Goal: Task Accomplishment & Management: Manage account settings

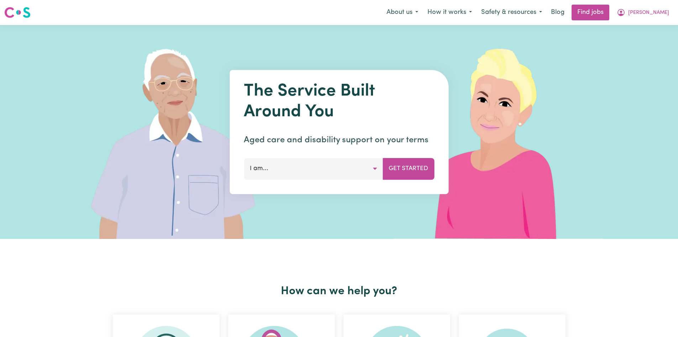
click at [649, 12] on span "[PERSON_NAME]" at bounding box center [649, 13] width 41 height 8
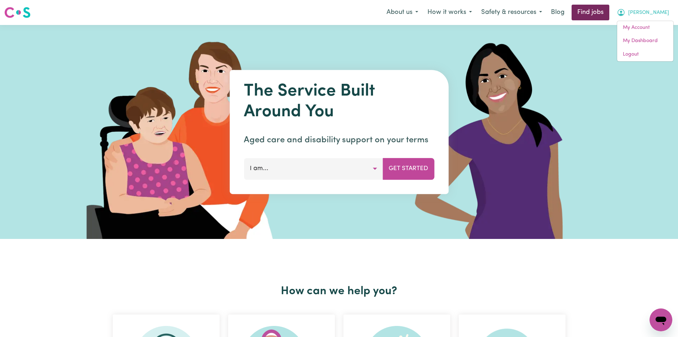
click at [585, 12] on link "Find jobs" at bounding box center [591, 13] width 38 height 16
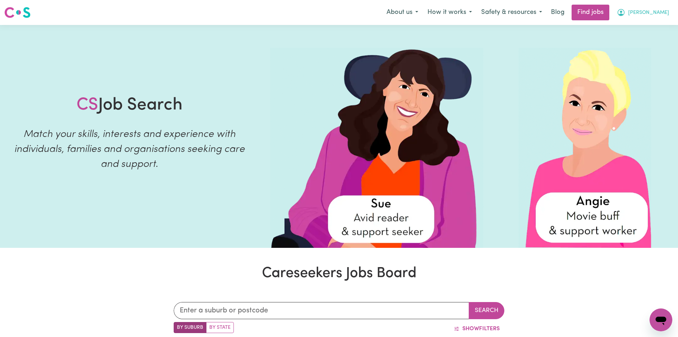
drag, startPoint x: 621, startPoint y: 12, endPoint x: 629, endPoint y: 72, distance: 61.1
click at [622, 12] on icon "My Account" at bounding box center [621, 12] width 9 height 9
click at [624, 41] on link "My Dashboard" at bounding box center [646, 41] width 56 height 14
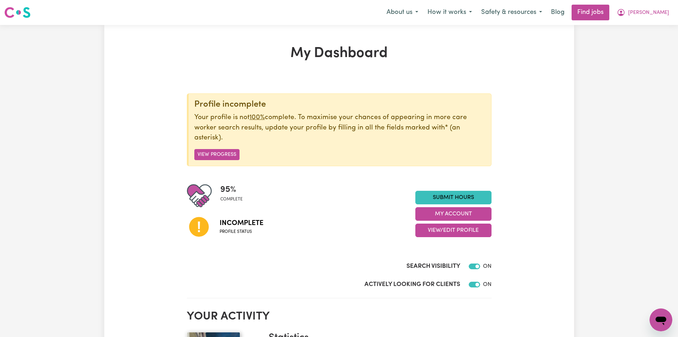
click at [623, 13] on icon "My Account" at bounding box center [621, 12] width 2 height 2
click at [632, 27] on link "My Account" at bounding box center [646, 28] width 56 height 14
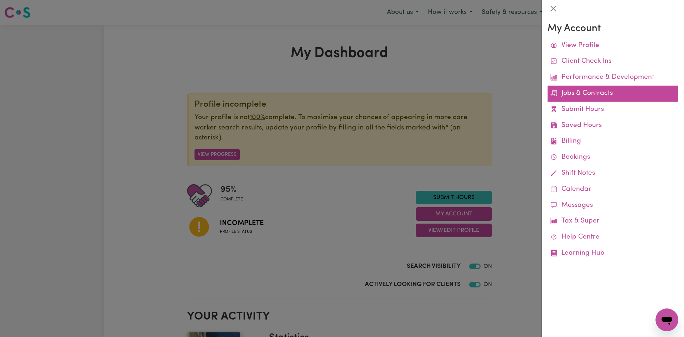
click at [592, 96] on link "Jobs & Contracts" at bounding box center [612, 93] width 131 height 16
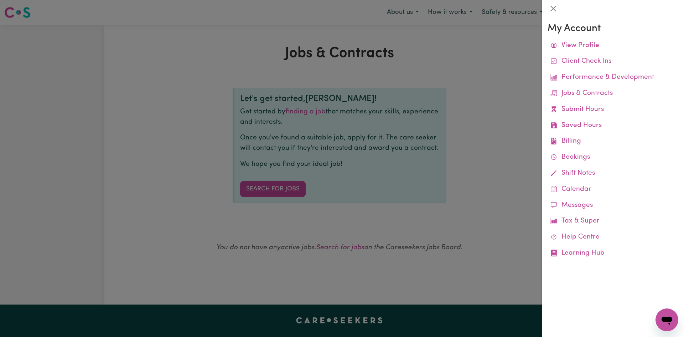
click at [479, 117] on div at bounding box center [342, 168] width 684 height 337
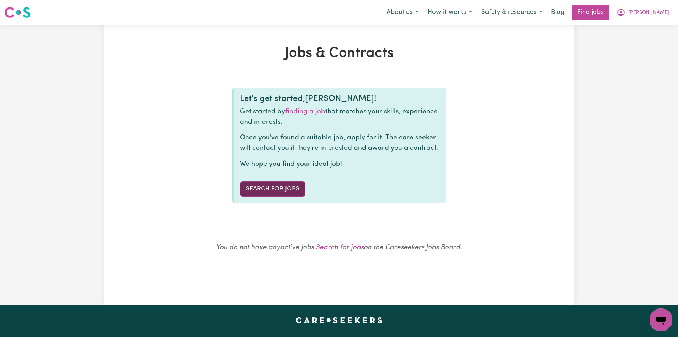
click at [279, 187] on link "Search for Jobs" at bounding box center [273, 189] width 66 height 16
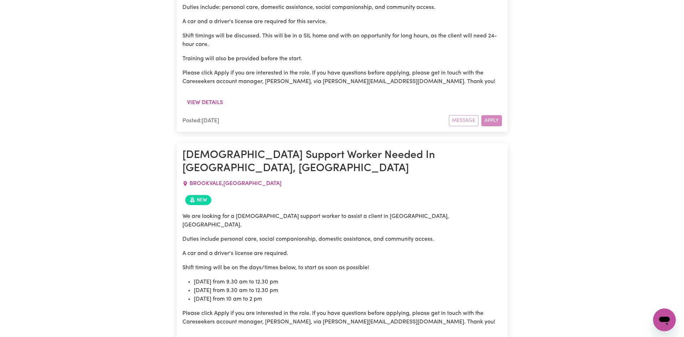
scroll to position [6262, 0]
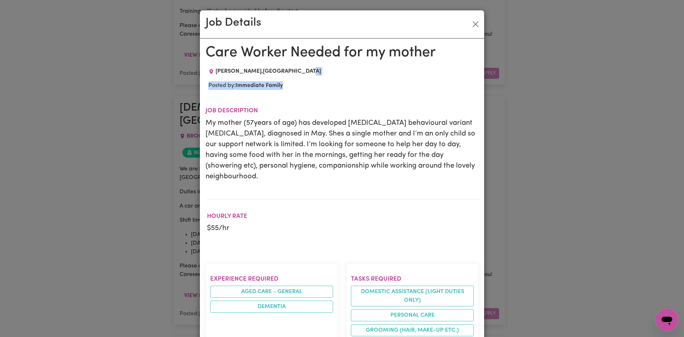
drag, startPoint x: 678, startPoint y: 65, endPoint x: 681, endPoint y: 77, distance: 12.1
click at [678, 77] on div "Job Details Care Worker Needed for my mother [PERSON_NAME] , [GEOGRAPHIC_DATA] …" at bounding box center [342, 168] width 684 height 337
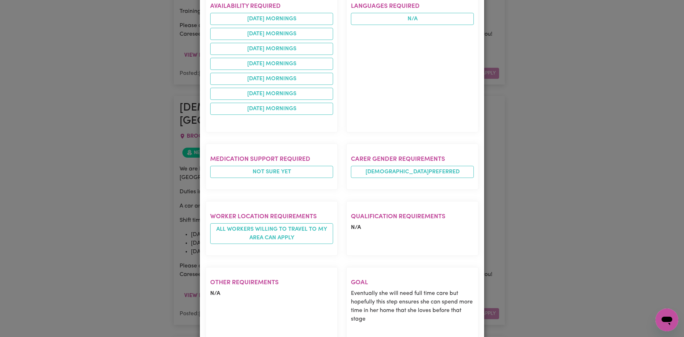
scroll to position [381, 0]
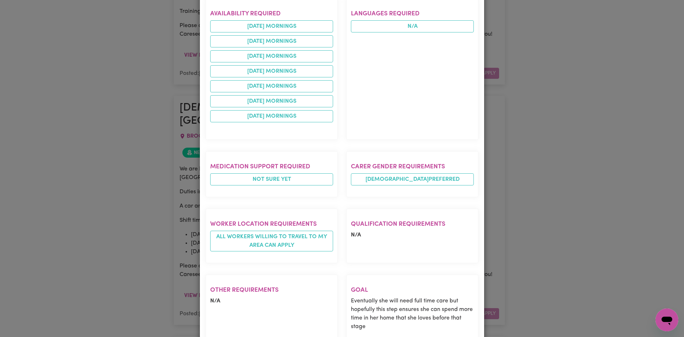
click at [603, 149] on div "Job Details Care Worker Needed for my mother [PERSON_NAME] , [GEOGRAPHIC_DATA] …" at bounding box center [342, 168] width 684 height 337
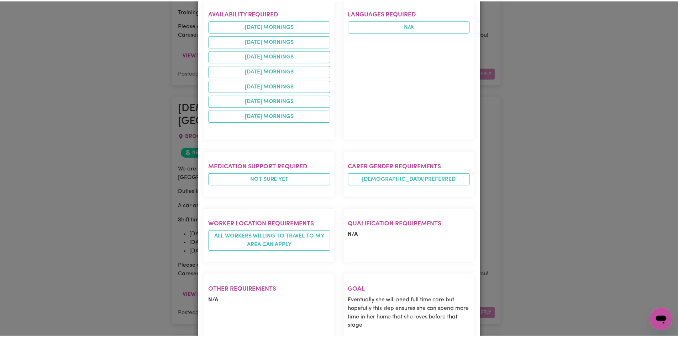
scroll to position [0, 0]
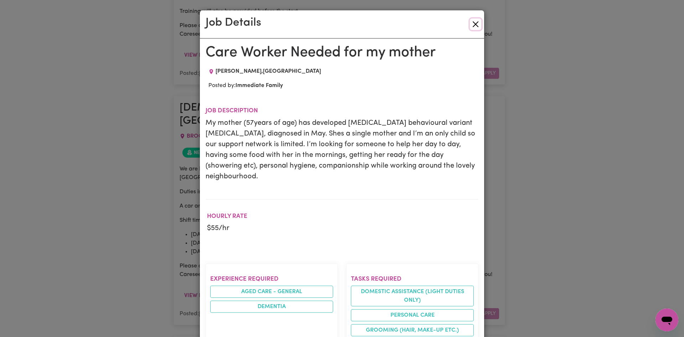
drag, startPoint x: 474, startPoint y: 25, endPoint x: 478, endPoint y: 35, distance: 10.1
click at [477, 30] on div "Job Details" at bounding box center [342, 24] width 284 height 28
drag, startPoint x: 471, startPoint y: 21, endPoint x: 476, endPoint y: 26, distance: 6.8
click at [474, 25] on button "Close" at bounding box center [475, 24] width 11 height 11
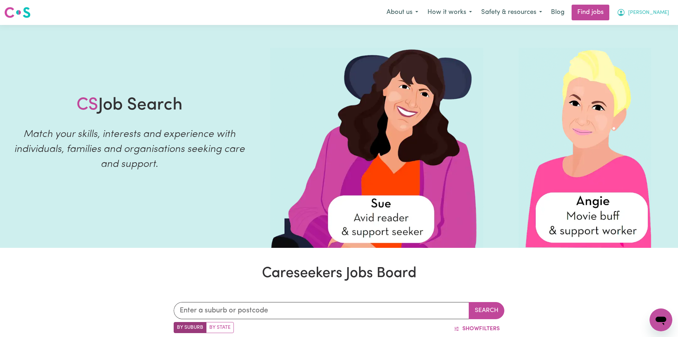
drag, startPoint x: 626, startPoint y: 13, endPoint x: 628, endPoint y: 20, distance: 7.1
click at [626, 13] on icon "My Account" at bounding box center [621, 12] width 9 height 9
click at [628, 54] on link "Logout" at bounding box center [646, 55] width 56 height 14
